Goal: Task Accomplishment & Management: Use online tool/utility

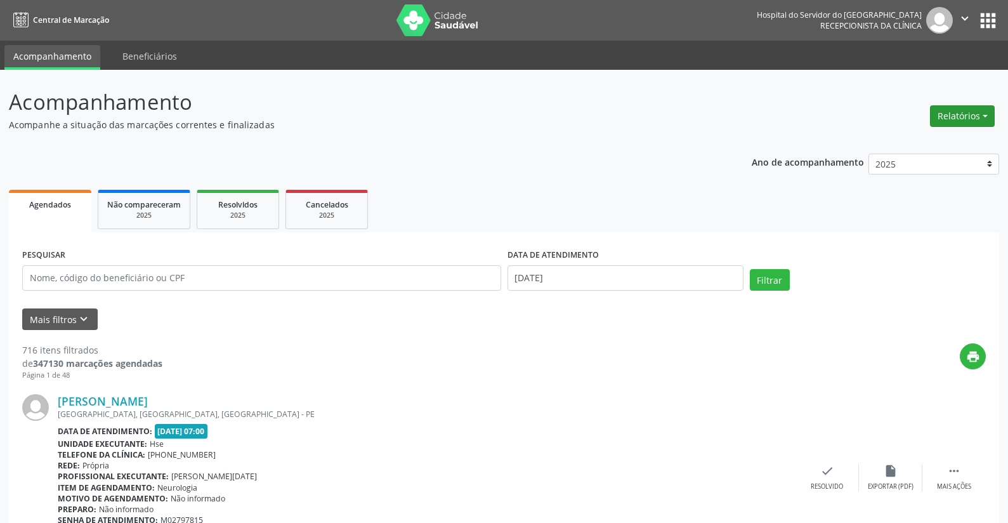
click at [953, 114] on button "Relatórios" at bounding box center [962, 116] width 65 height 22
click at [913, 140] on link "Agendamentos" at bounding box center [927, 144] width 136 height 18
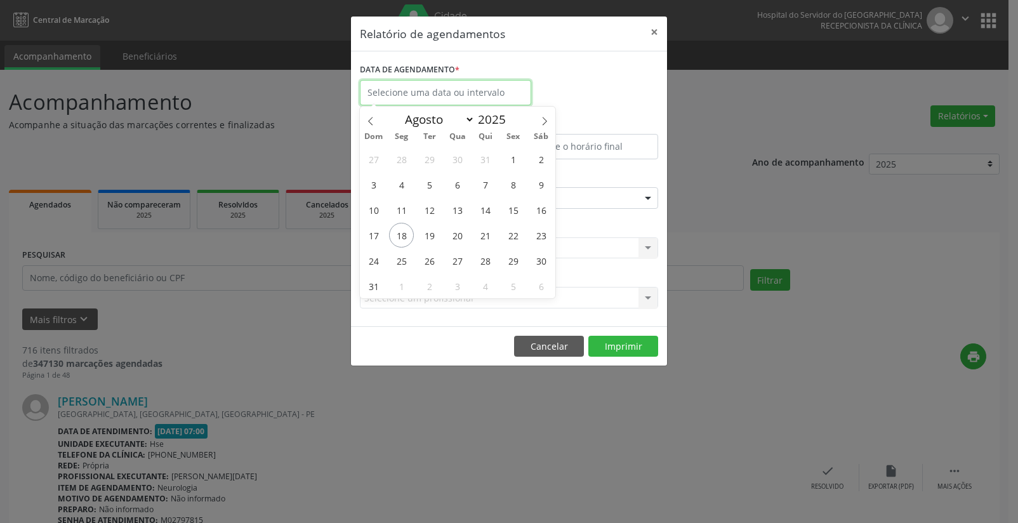
click at [402, 88] on input "text" at bounding box center [445, 92] width 171 height 25
click at [401, 232] on span "18" at bounding box center [401, 235] width 25 height 25
type input "[DATE]"
click at [401, 232] on span "18" at bounding box center [401, 235] width 25 height 25
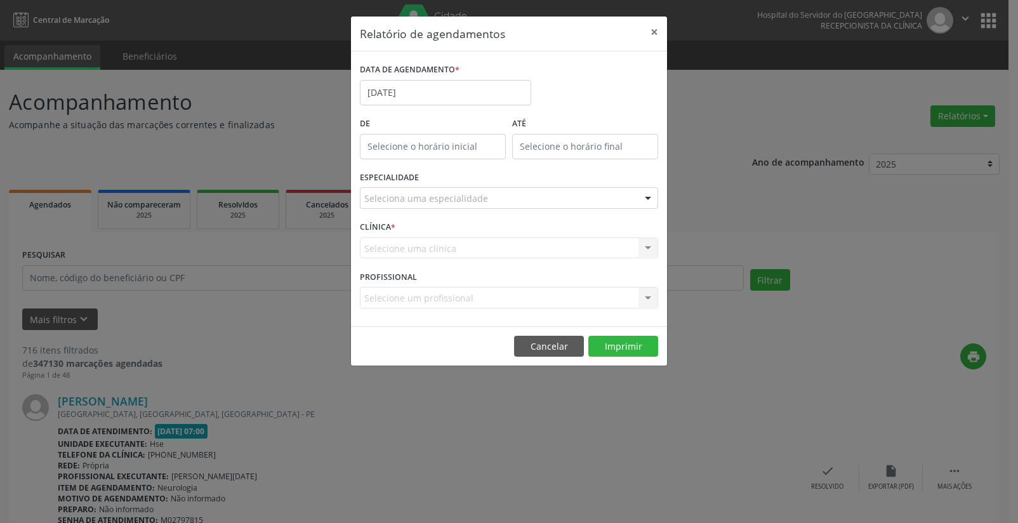
type input "12:00"
click at [395, 145] on input "12:00" at bounding box center [433, 146] width 146 height 25
click at [386, 169] on input "12" at bounding box center [408, 173] width 96 height 25
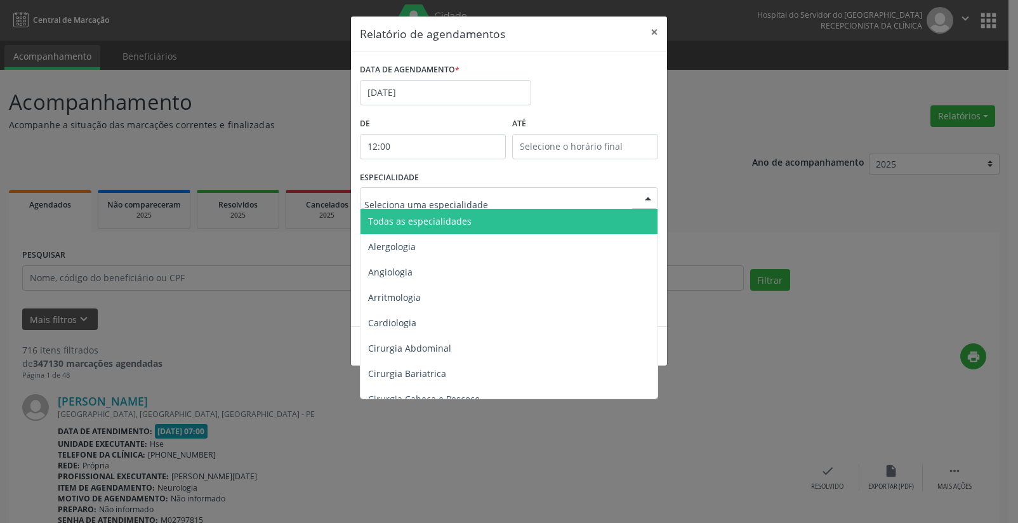
click at [390, 222] on span "Todas as especialidades" at bounding box center [419, 221] width 103 height 12
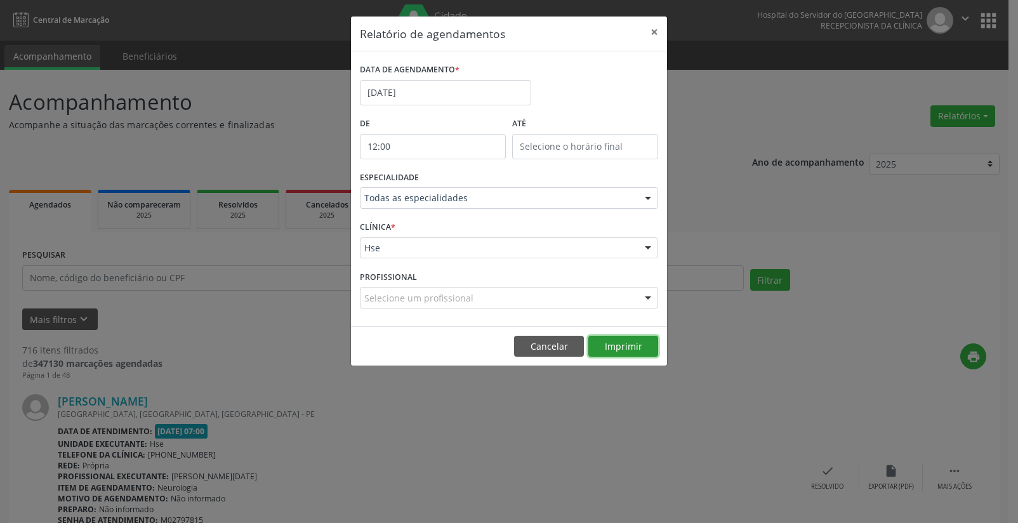
click at [613, 347] on button "Imprimir" at bounding box center [623, 347] width 70 height 22
